Goal: Entertainment & Leisure: Consume media (video, audio)

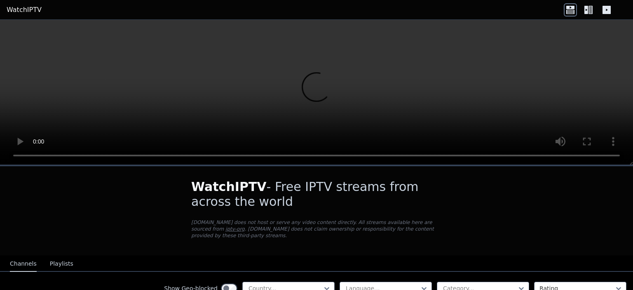
scroll to position [137, 0]
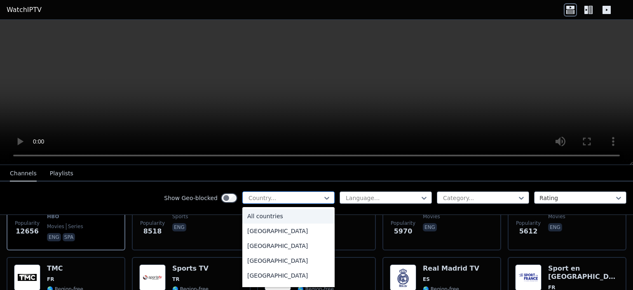
click at [287, 196] on div at bounding box center [285, 198] width 75 height 8
click at [369, 194] on div at bounding box center [382, 198] width 75 height 8
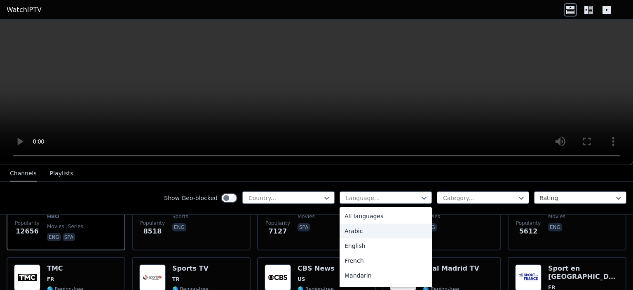
click at [345, 230] on div "Arabic" at bounding box center [385, 230] width 92 height 15
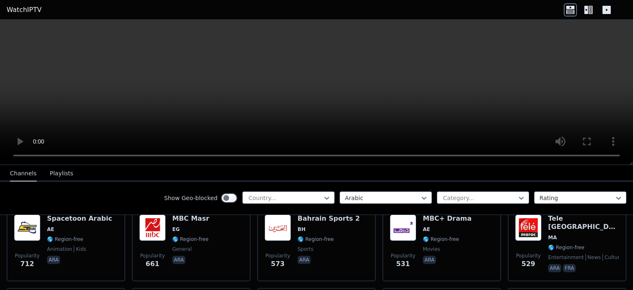
scroll to position [266, 0]
click at [471, 196] on div at bounding box center [479, 198] width 75 height 8
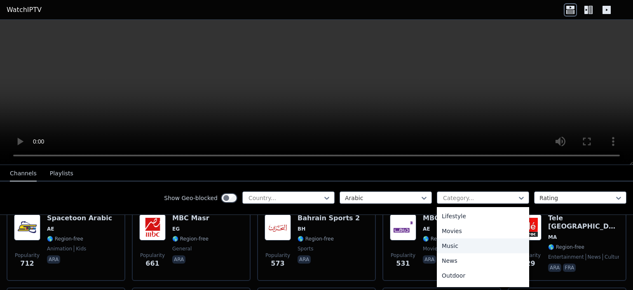
scroll to position [323, 0]
click at [460, 242] on div "Sports" at bounding box center [483, 248] width 92 height 15
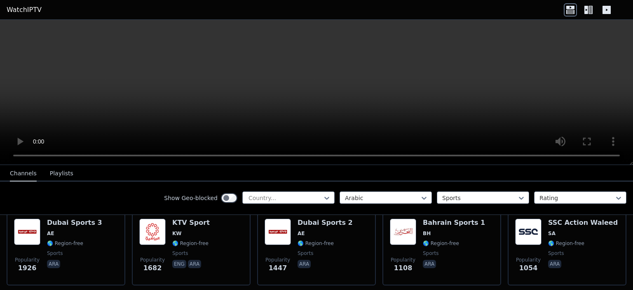
scroll to position [102, 0]
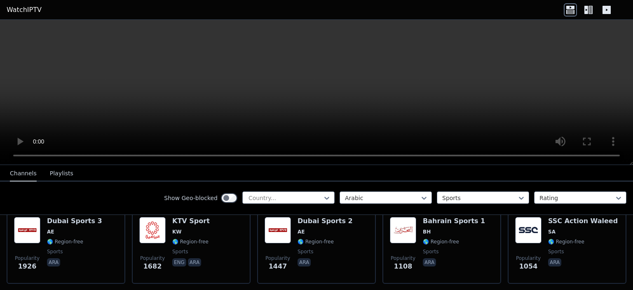
click at [583, 12] on icon at bounding box center [588, 9] width 13 height 13
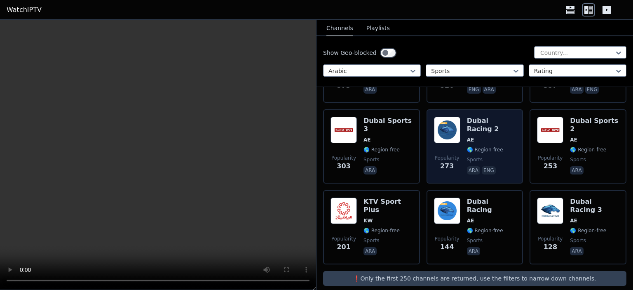
scroll to position [0, 0]
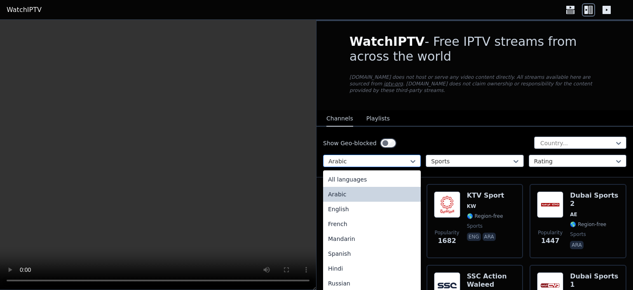
click at [380, 157] on div at bounding box center [368, 161] width 80 height 8
click at [376, 172] on div "All languages" at bounding box center [372, 179] width 98 height 15
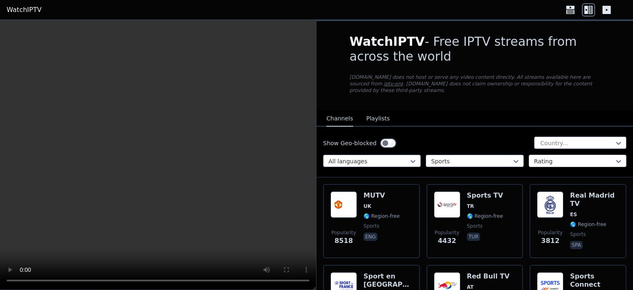
click at [557, 157] on div at bounding box center [574, 161] width 80 height 8
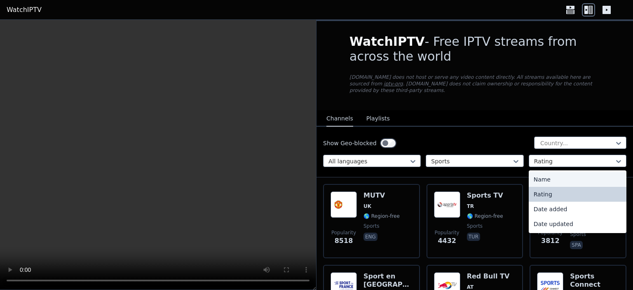
click at [553, 172] on div "Name" at bounding box center [577, 179] width 98 height 15
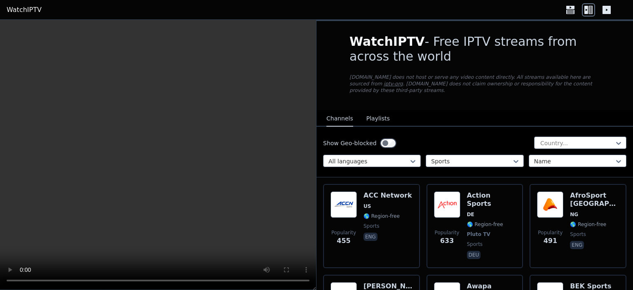
scroll to position [137, 0]
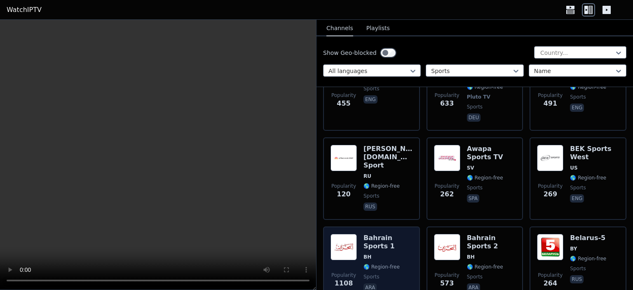
click at [383, 253] on span "BH" at bounding box center [387, 256] width 49 height 7
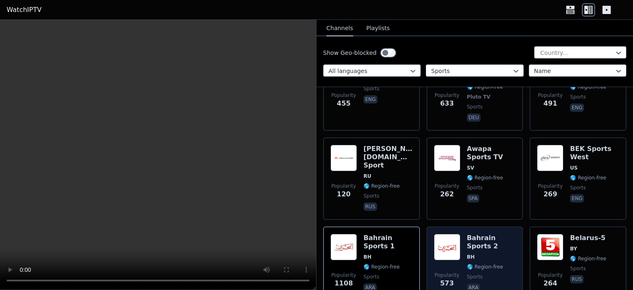
click at [450, 234] on img at bounding box center [447, 247] width 26 height 26
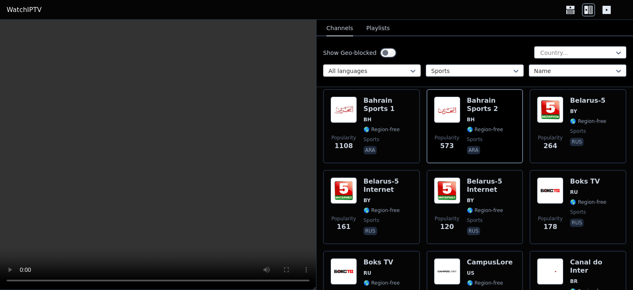
click at [395, 72] on div at bounding box center [368, 71] width 80 height 8
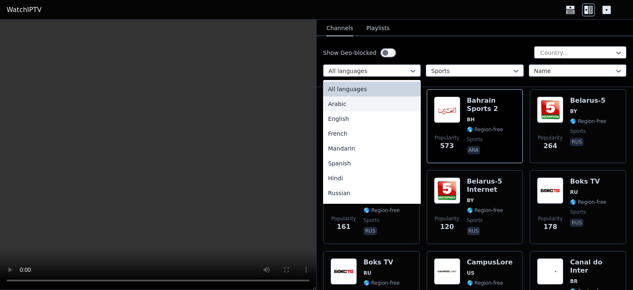
click at [367, 102] on div "Arabic" at bounding box center [372, 103] width 98 height 15
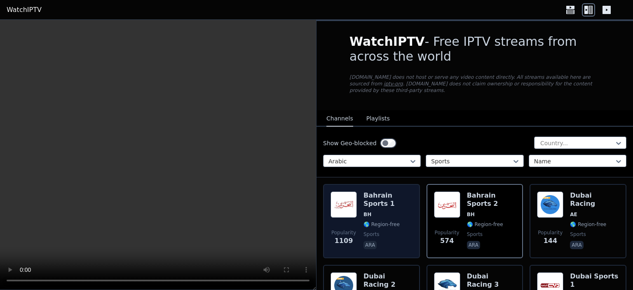
click at [396, 211] on span "BH" at bounding box center [387, 214] width 49 height 7
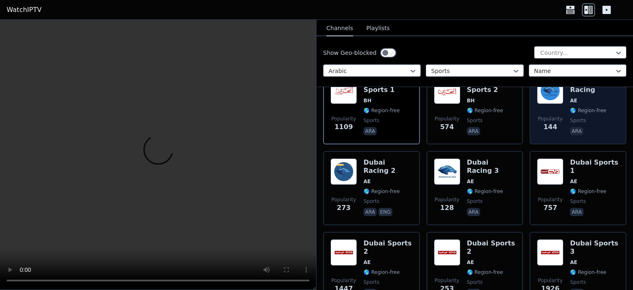
scroll to position [137, 0]
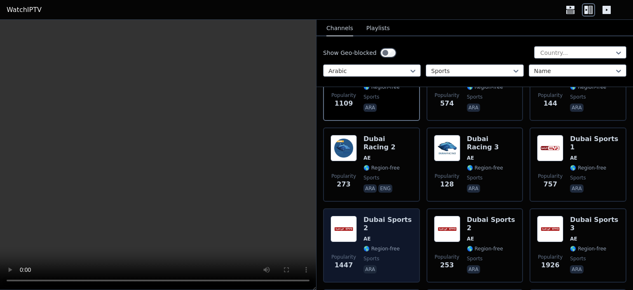
click at [364, 227] on div "Dubai Sports 2 AE 🌎 Region-free sports ara" at bounding box center [387, 244] width 49 height 59
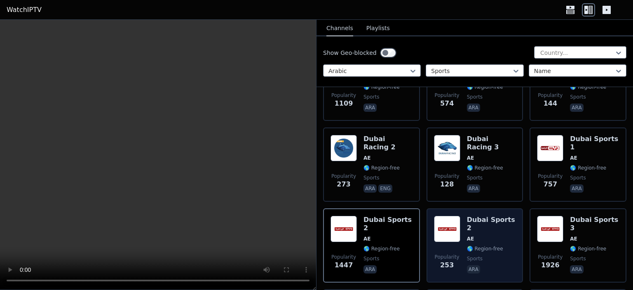
click at [464, 215] on div "Popularity 253 Dubai Sports 2 AE 🌎 Region-free sports ara" at bounding box center [475, 244] width 82 height 59
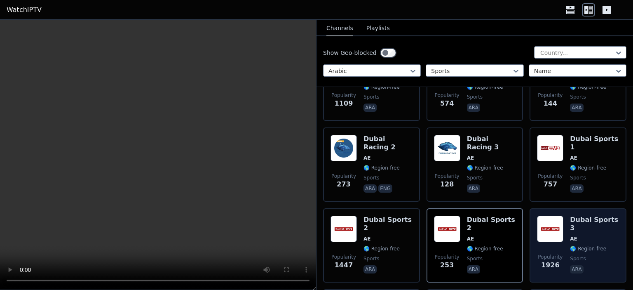
click at [570, 235] on div "Dubai Sports 3 AE 🌎 Region-free sports ara" at bounding box center [594, 244] width 49 height 59
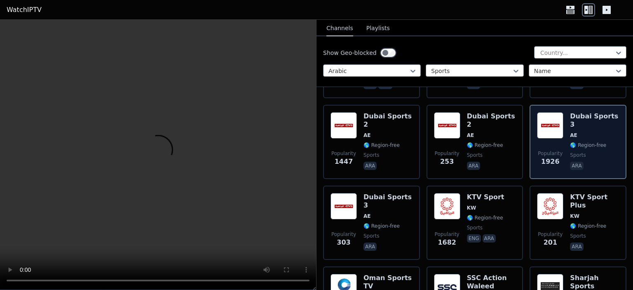
scroll to position [275, 0]
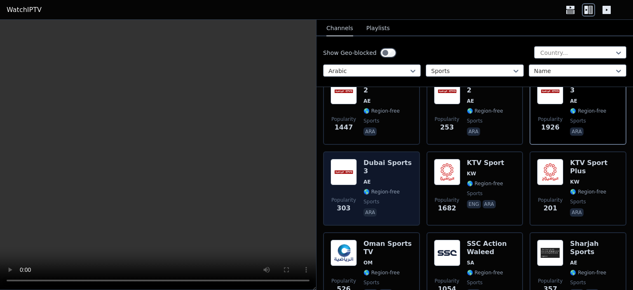
click at [372, 178] on span "AE" at bounding box center [387, 181] width 49 height 7
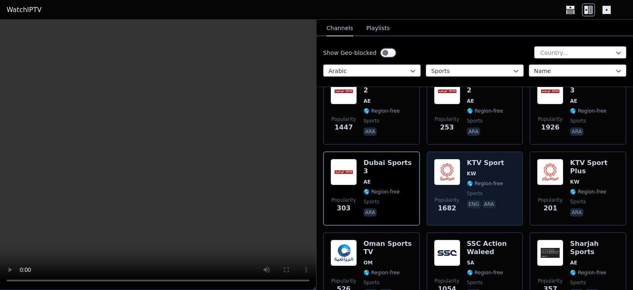
click at [479, 169] on div "KTV Sport KW 🌎 Region-free sports eng ara" at bounding box center [485, 188] width 37 height 59
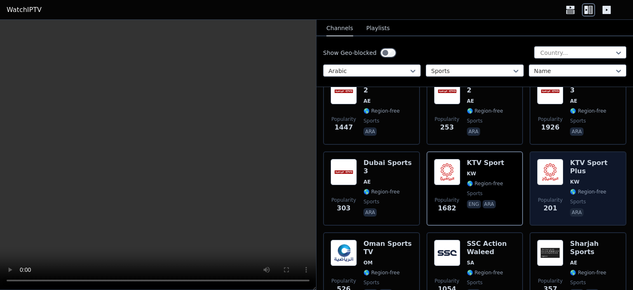
click at [570, 188] on span "🌎 Region-free" at bounding box center [588, 191] width 36 height 7
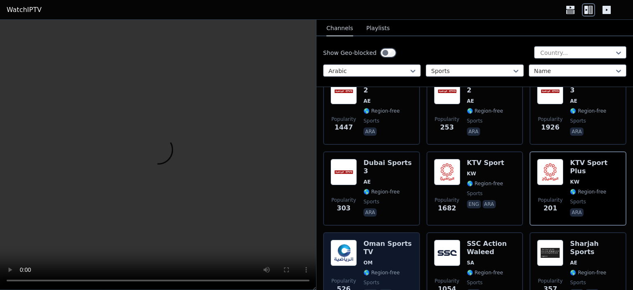
click at [365, 249] on div "Oman Sports TV OM 🌎 Region-free sports eng ara" at bounding box center [387, 268] width 49 height 59
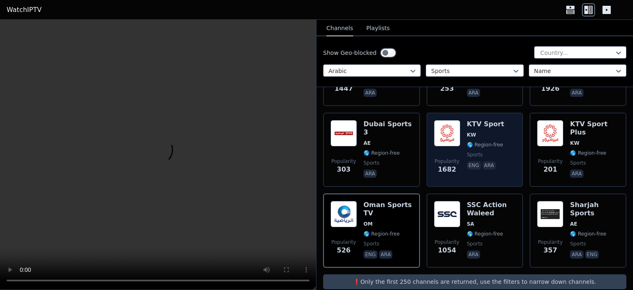
scroll to position [317, 0]
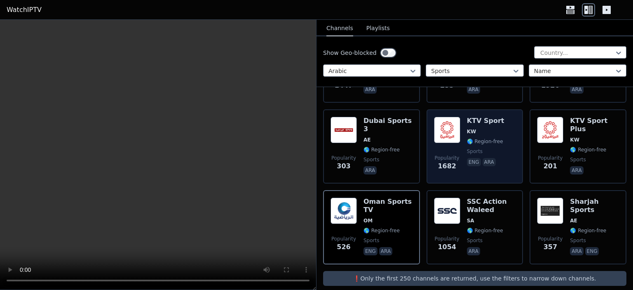
click at [471, 217] on span "SA" at bounding box center [491, 220] width 49 height 7
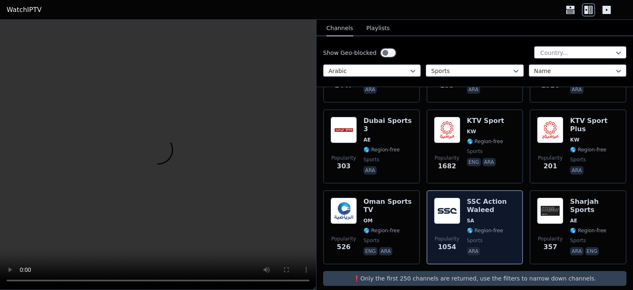
click at [484, 197] on h6 "SSC Action Waleed" at bounding box center [491, 205] width 49 height 16
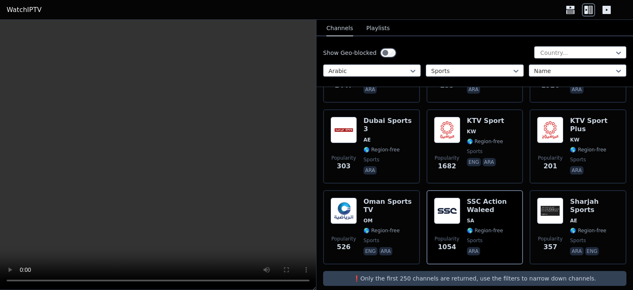
click at [377, 28] on button "Playlists" at bounding box center [377, 29] width 23 height 16
